Goal: Navigation & Orientation: Find specific page/section

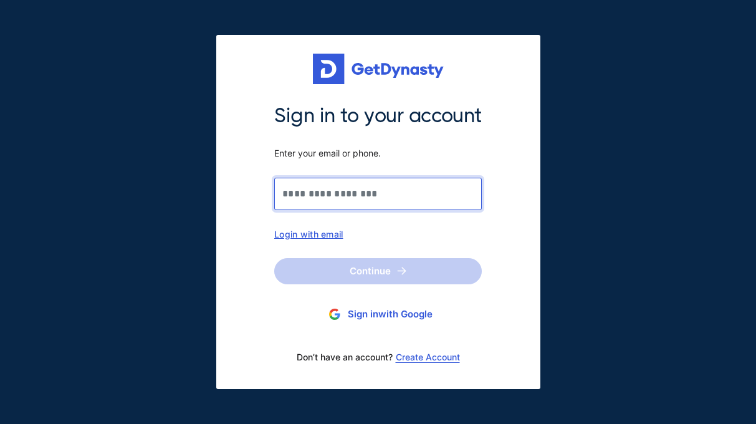
click at [375, 198] on input "Sign in to your account Enter your email or phone." at bounding box center [377, 194] width 207 height 32
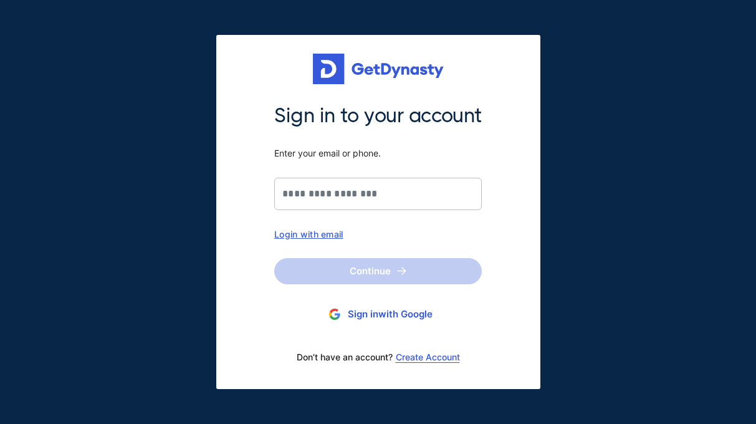
click at [329, 239] on div "Sign in to your account Enter your email or phone. Login with email Continue Ph…" at bounding box center [378, 236] width 222 height 267
click at [329, 230] on div "Login with email" at bounding box center [377, 234] width 207 height 11
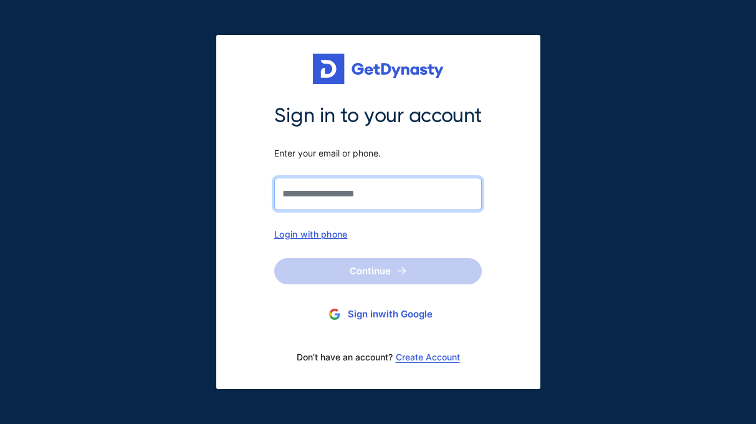
click at [353, 191] on input "Sign in to your account Enter your email or phone." at bounding box center [377, 194] width 207 height 32
type input "**********"
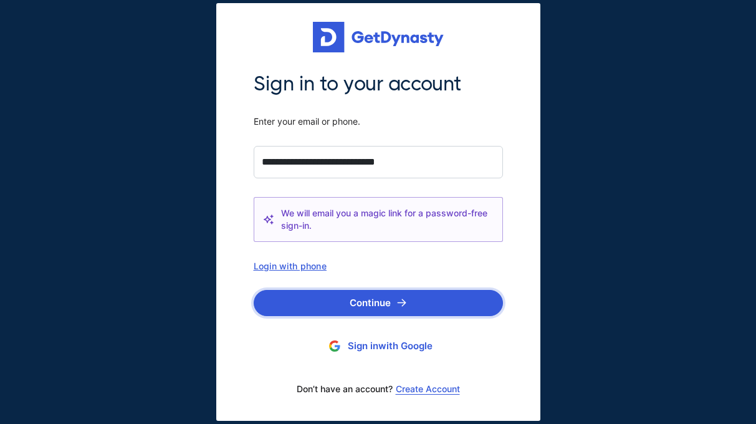
click at [407, 298] on button "Continue" at bounding box center [378, 303] width 249 height 26
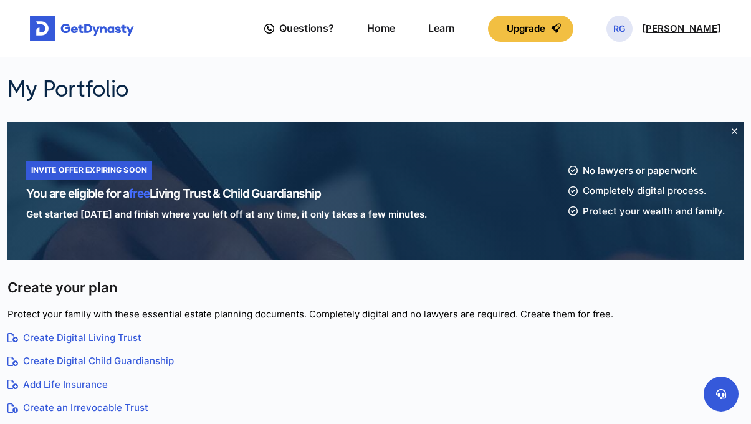
click at [684, 33] on p "Rafael Gonzalez" at bounding box center [681, 29] width 79 height 10
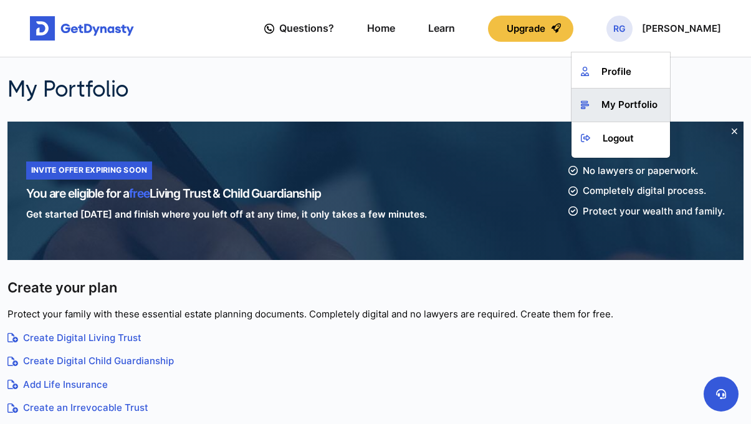
click at [650, 99] on link "My Portfolio" at bounding box center [620, 104] width 98 height 33
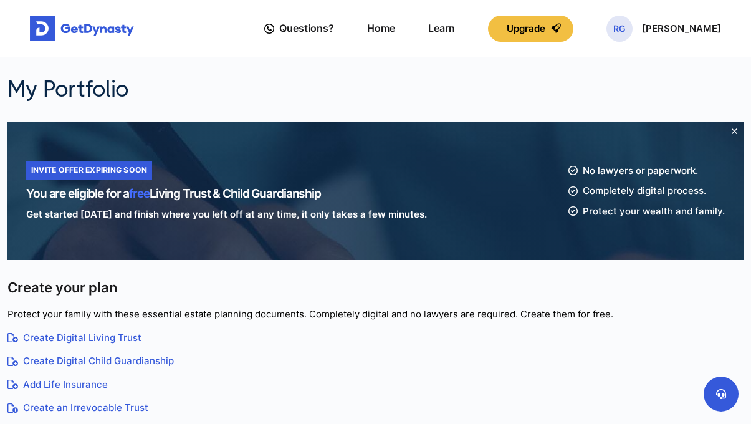
click at [733, 129] on icon at bounding box center [734, 131] width 6 height 9
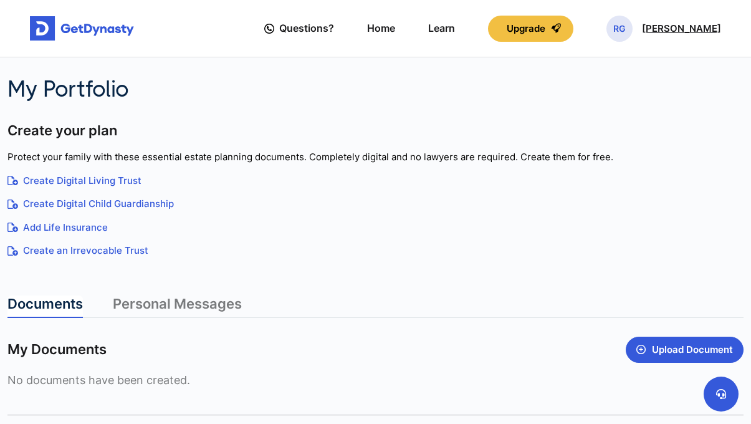
click at [661, 17] on div "RG Rafael Gonzalez" at bounding box center [663, 29] width 115 height 26
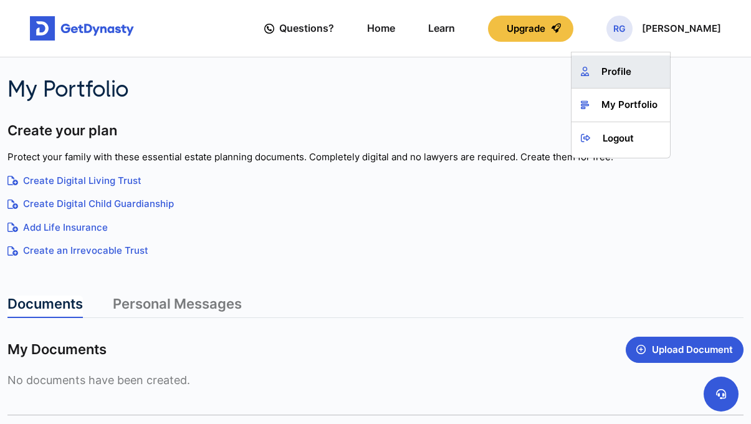
click at [620, 70] on link "Profile" at bounding box center [620, 71] width 98 height 33
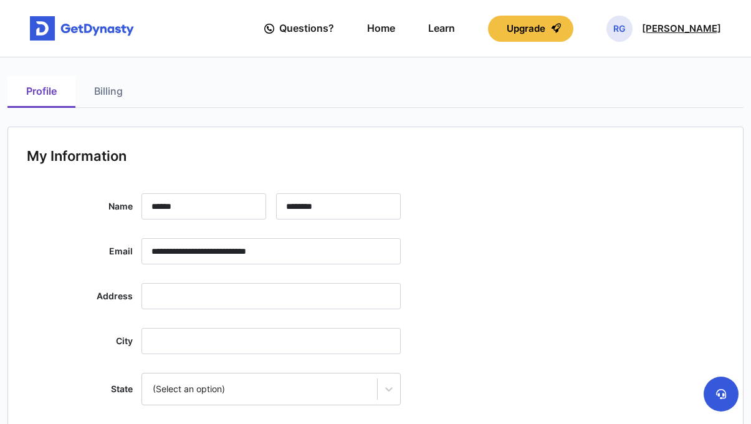
click at [625, 21] on span "RG" at bounding box center [619, 29] width 26 height 26
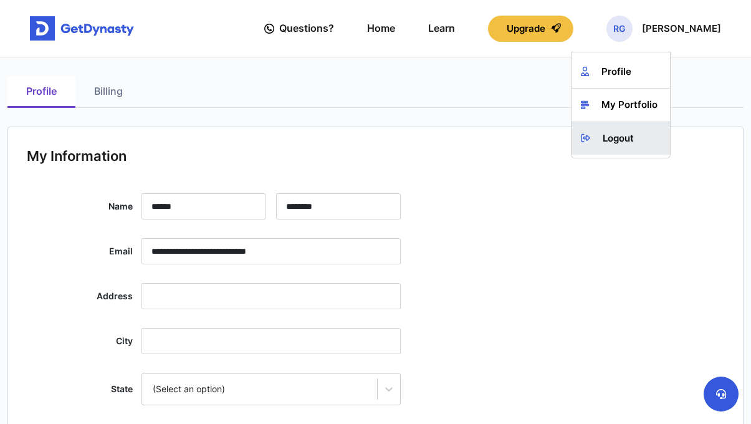
click at [633, 127] on link "Logout" at bounding box center [620, 138] width 98 height 33
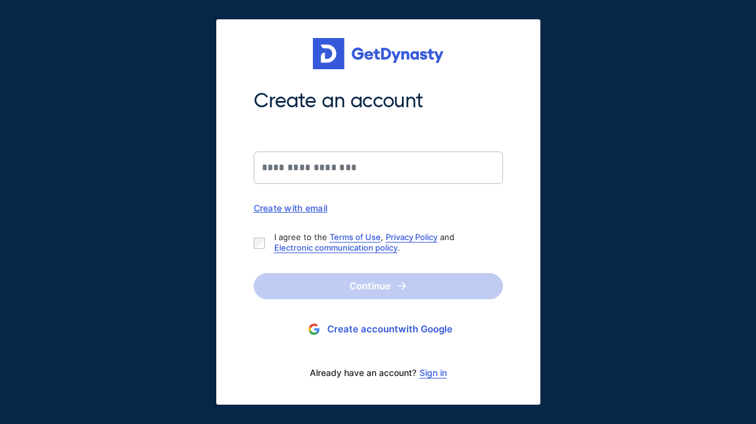
click at [292, 208] on div "Create with email" at bounding box center [378, 207] width 249 height 11
